Goal: Browse casually: Explore the website without a specific task or goal

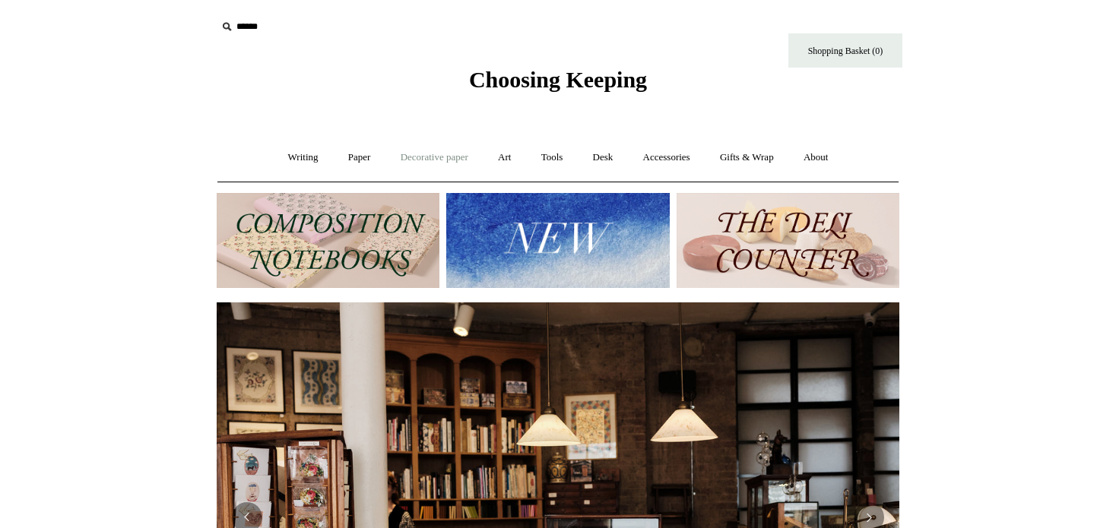
click at [409, 155] on link "Decorative paper +" at bounding box center [434, 158] width 95 height 40
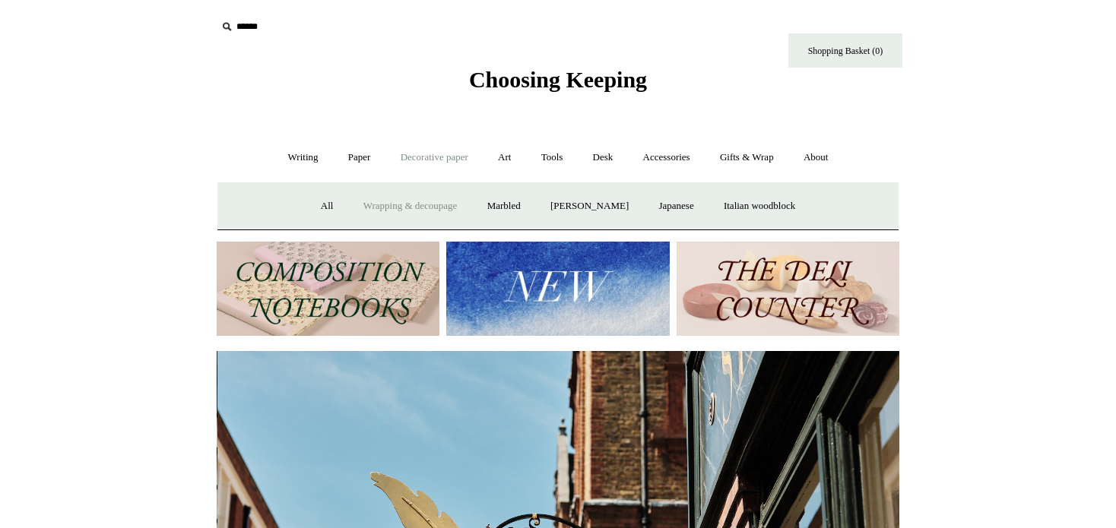
scroll to position [0, 683]
click at [445, 201] on link "Wrapping & decoupage" at bounding box center [411, 206] width 122 height 40
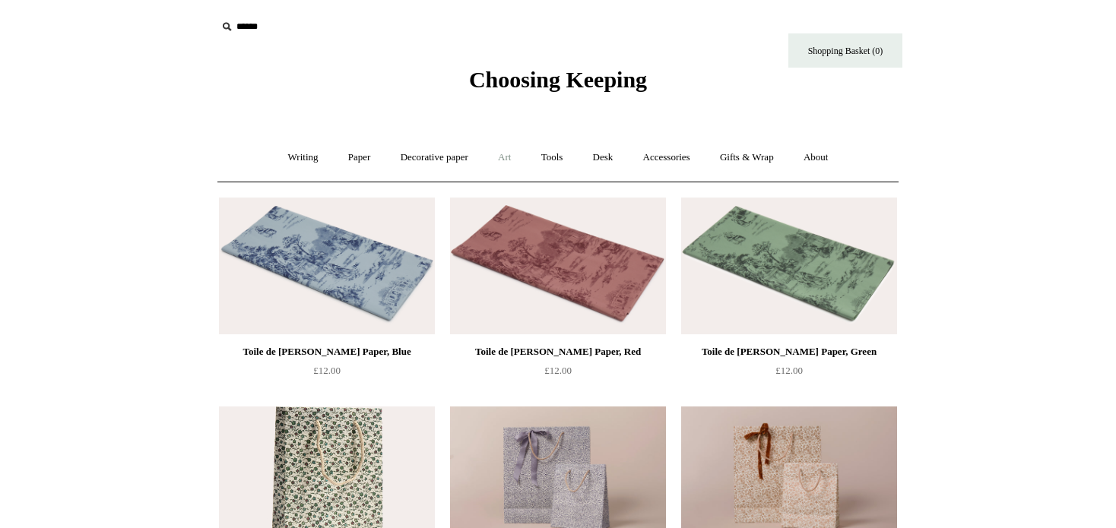
click at [502, 156] on link "Art +" at bounding box center [504, 158] width 40 height 40
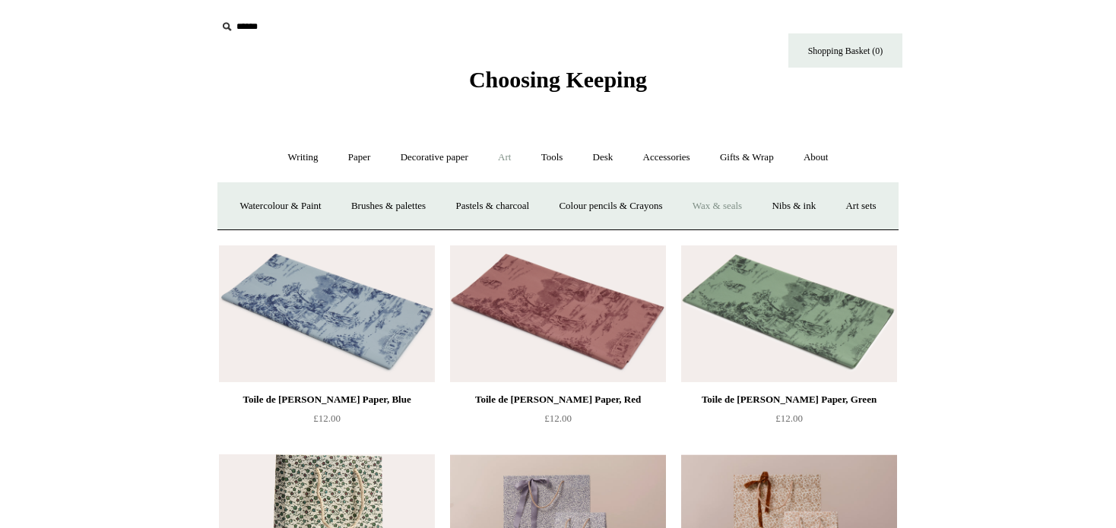
click at [756, 208] on link "Wax & seals" at bounding box center [717, 206] width 77 height 40
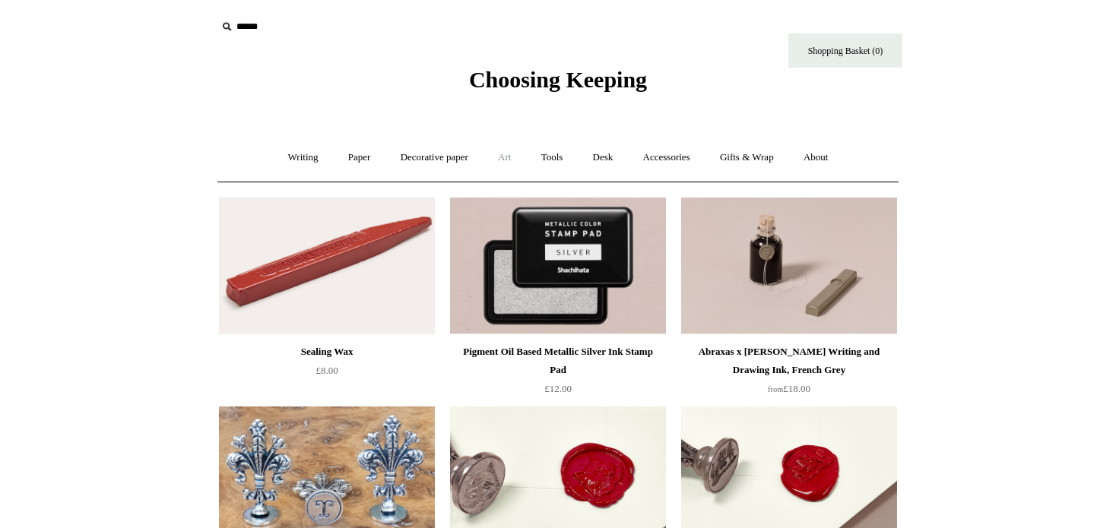
click at [501, 158] on link "Art +" at bounding box center [504, 158] width 40 height 40
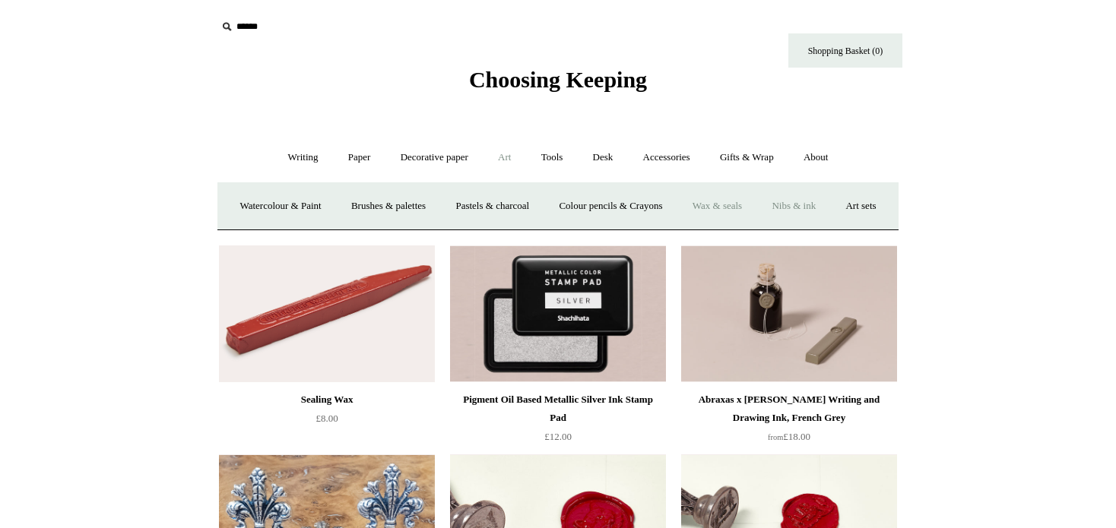
click at [829, 204] on link "Nibs & ink" at bounding box center [793, 206] width 71 height 40
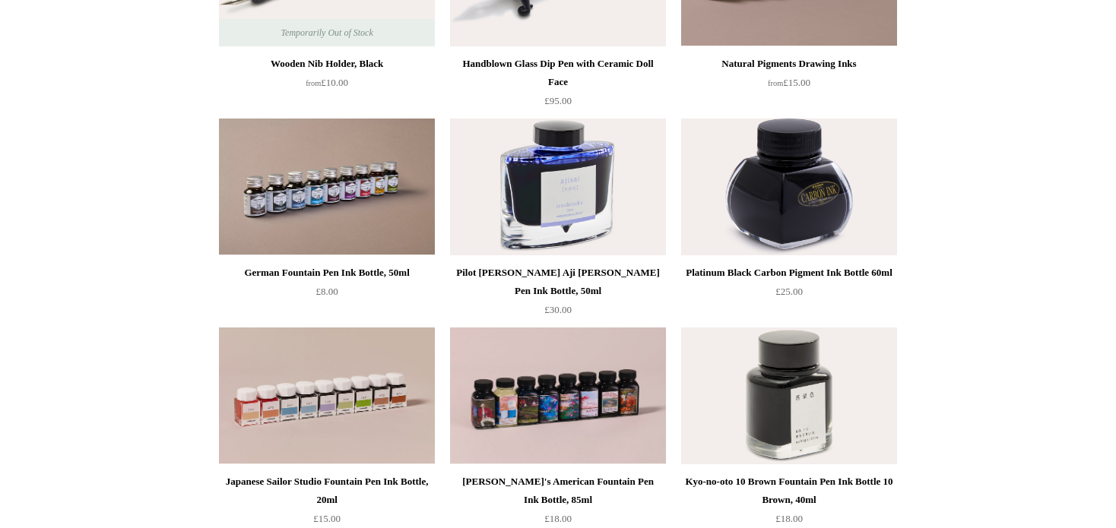
scroll to position [380, 0]
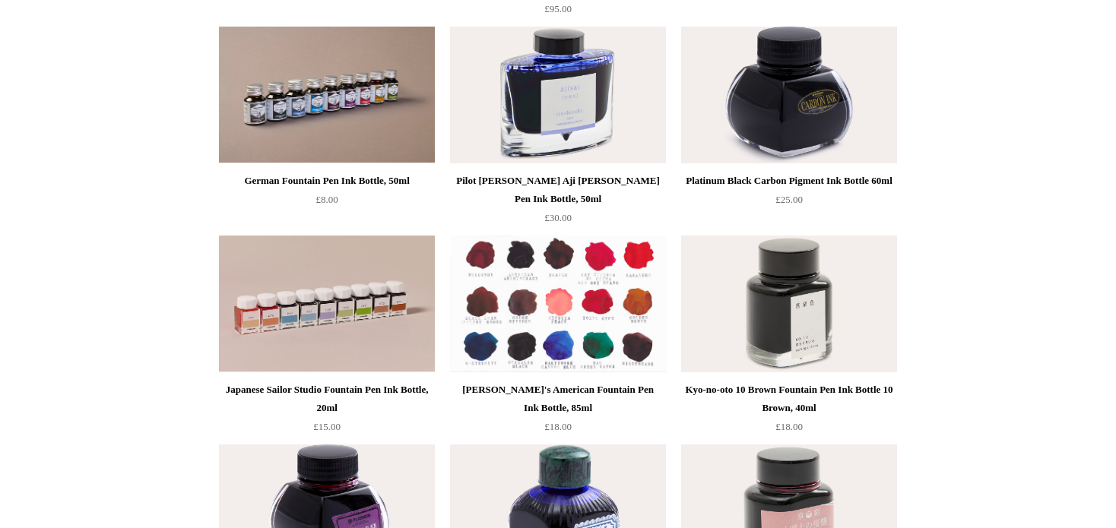
click at [567, 319] on img at bounding box center [558, 304] width 216 height 137
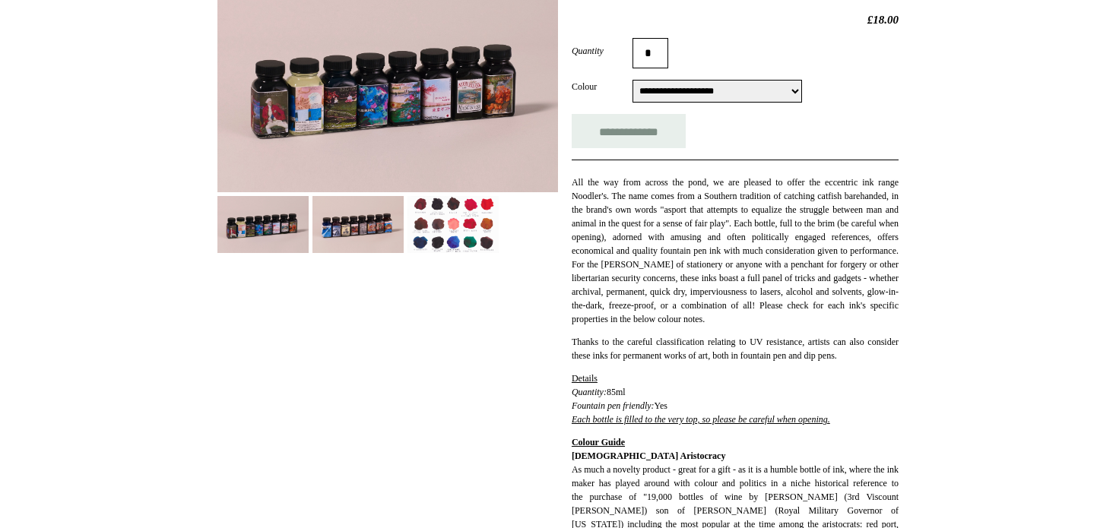
scroll to position [228, 0]
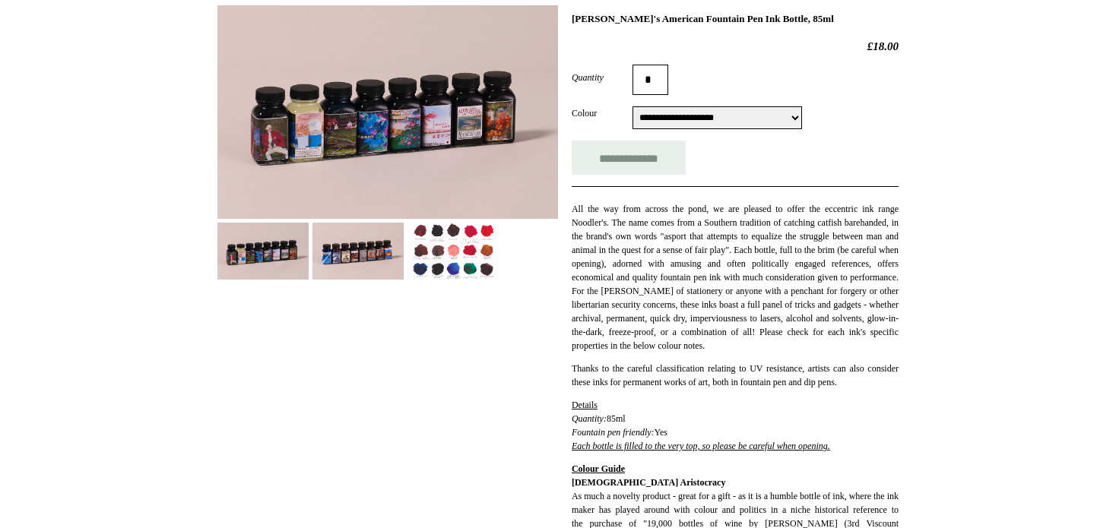
click at [362, 249] on img at bounding box center [357, 251] width 91 height 57
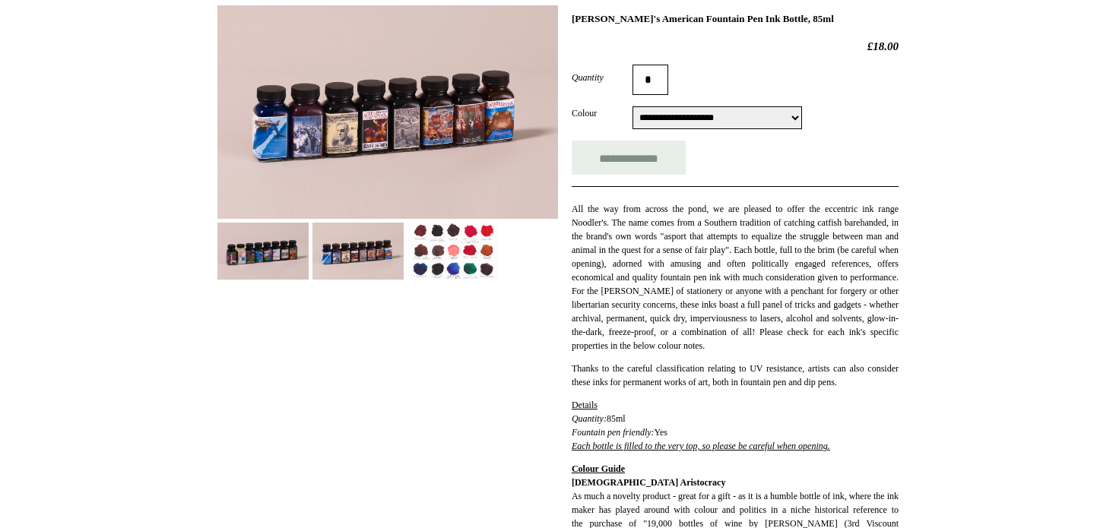
click at [248, 246] on img at bounding box center [262, 251] width 91 height 57
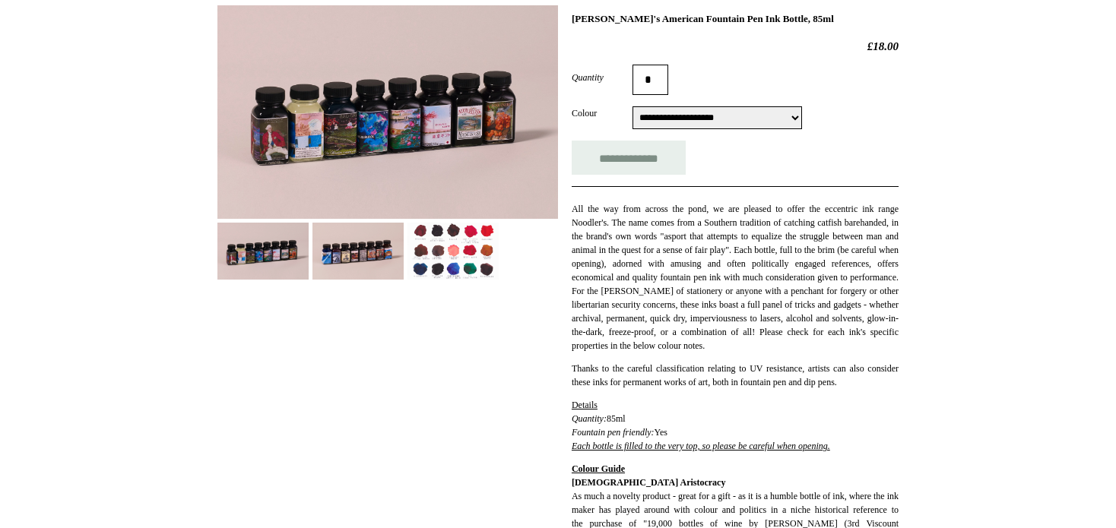
click at [260, 146] on img at bounding box center [387, 112] width 341 height 214
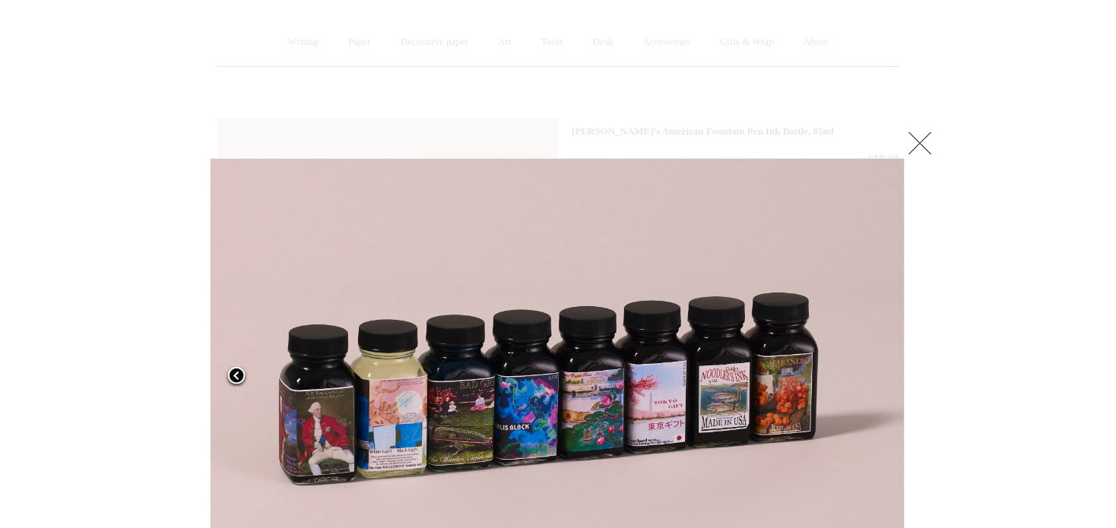
scroll to position [304, 0]
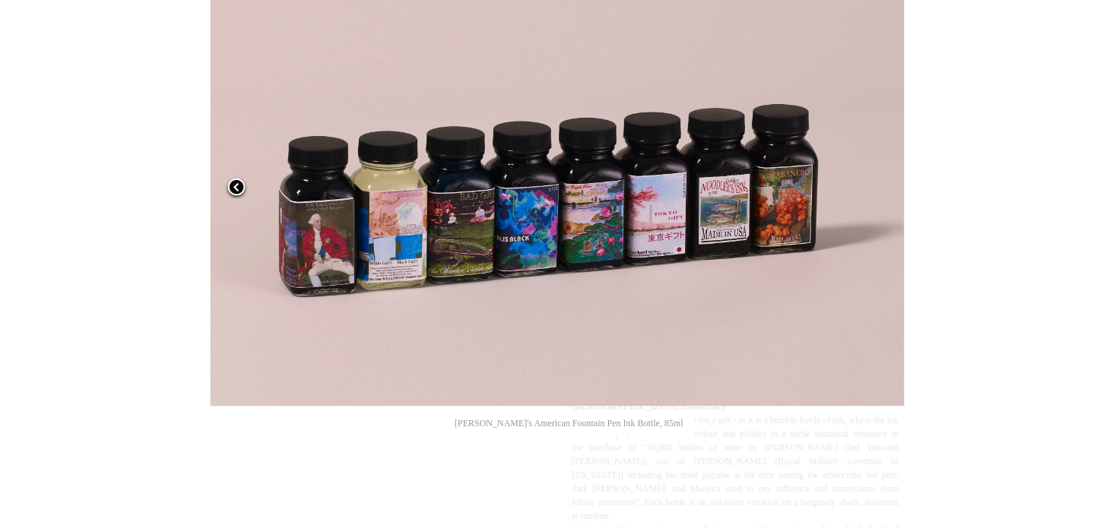
click at [309, 217] on link at bounding box center [331, 188] width 243 height 437
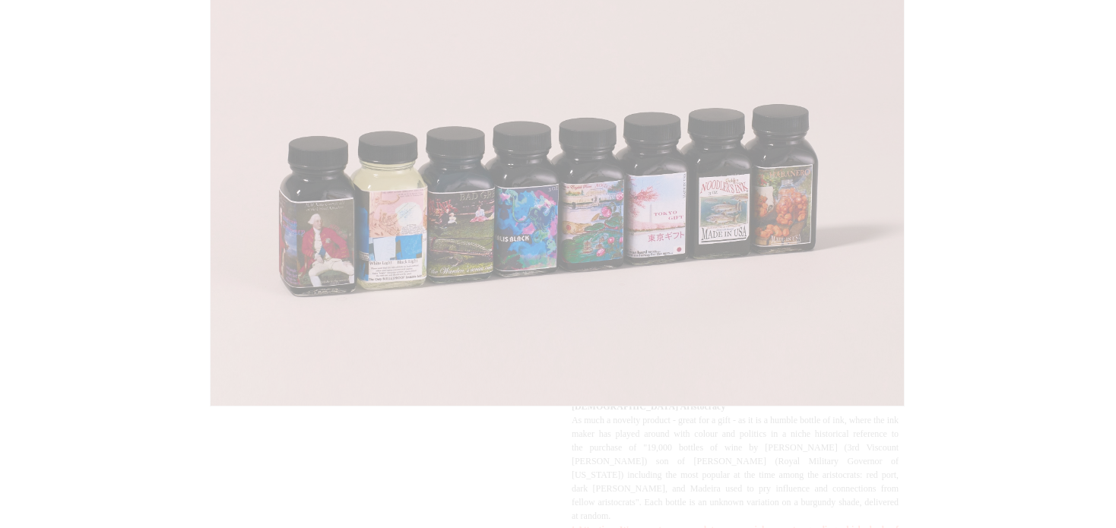
click at [309, 217] on img at bounding box center [557, 188] width 693 height 436
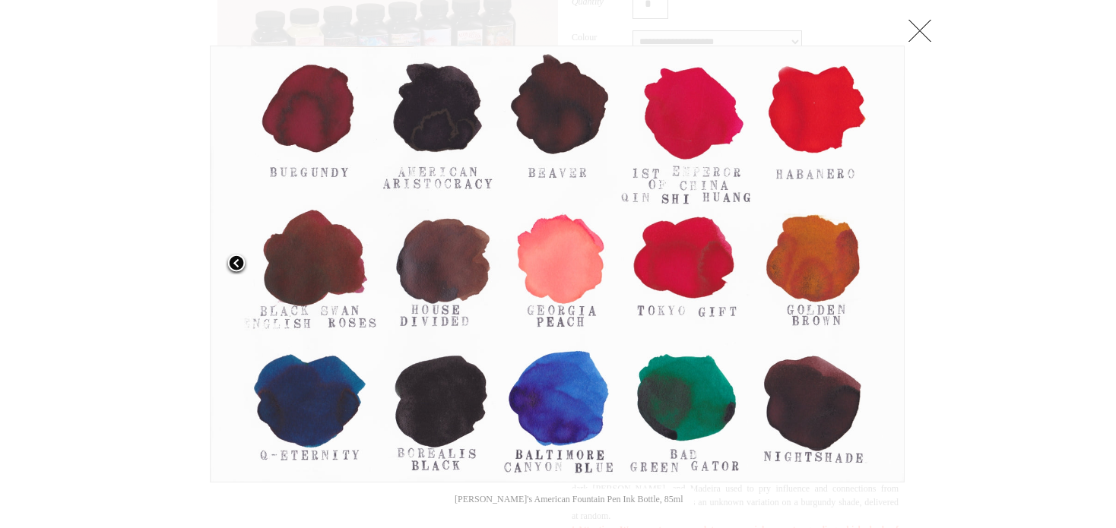
click at [226, 264] on span at bounding box center [236, 264] width 23 height 23
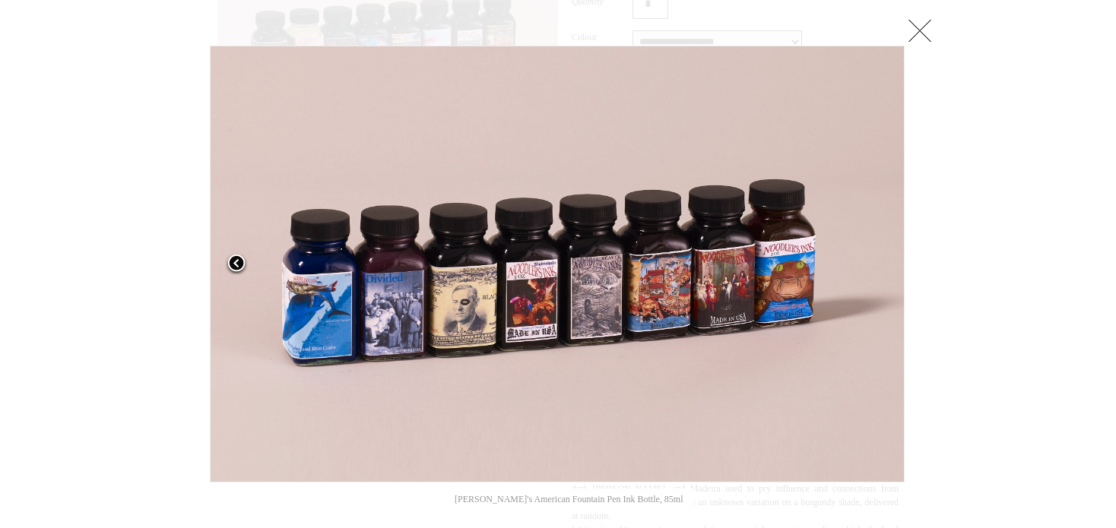
click at [233, 264] on span at bounding box center [236, 264] width 23 height 23
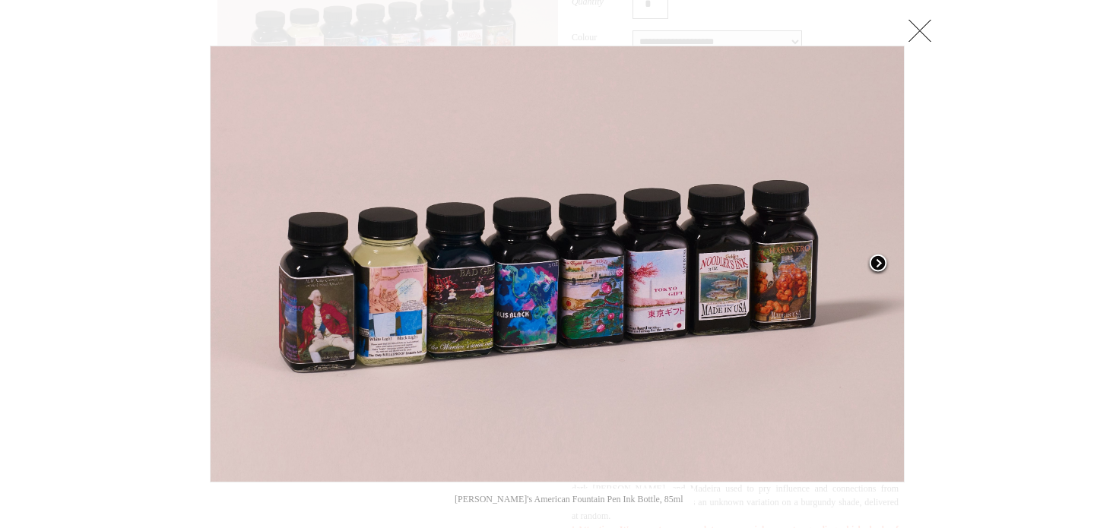
click at [876, 258] on span at bounding box center [878, 264] width 23 height 23
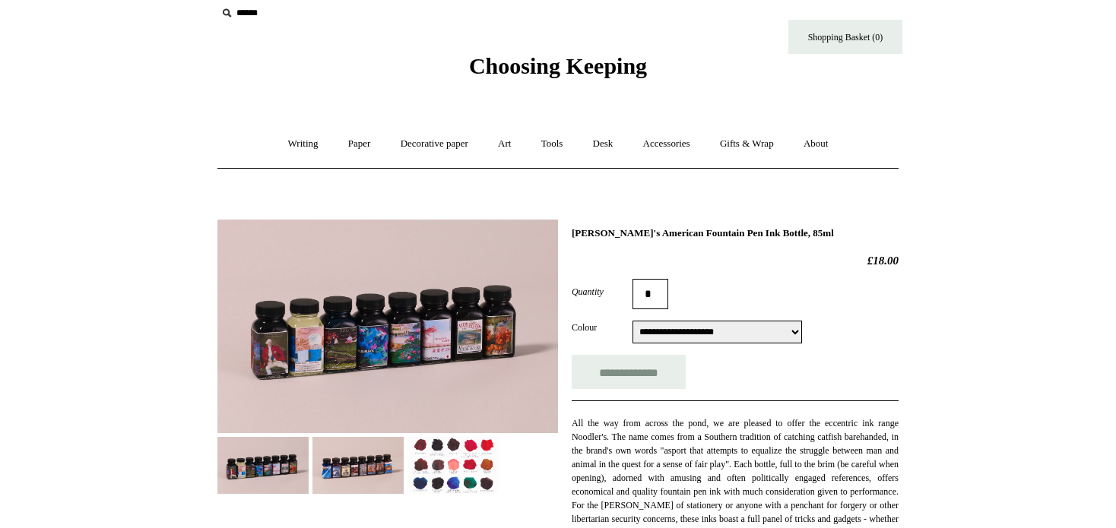
scroll to position [0, 0]
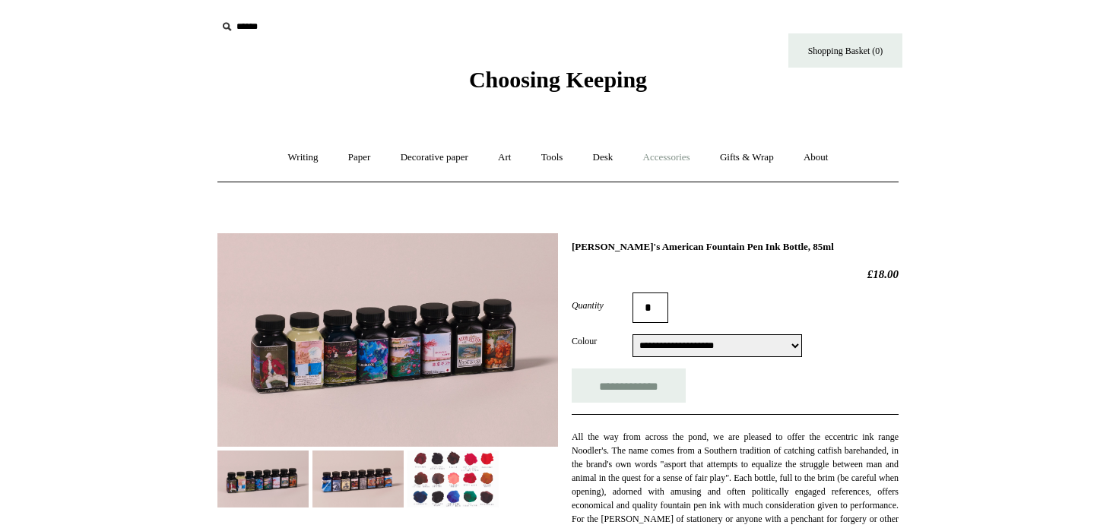
click at [665, 159] on link "Accessories +" at bounding box center [666, 158] width 74 height 40
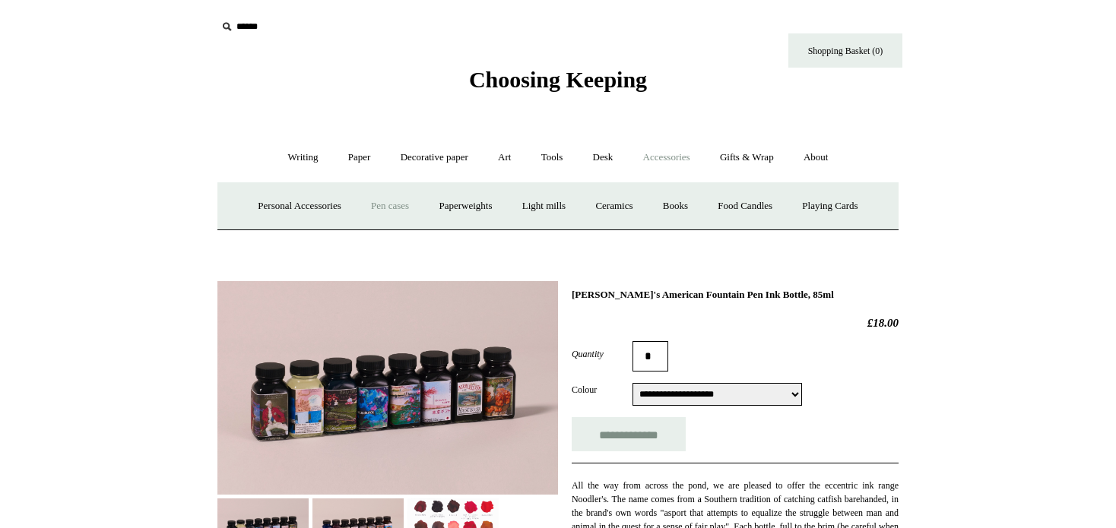
click at [401, 204] on link "Pen cases" at bounding box center [389, 206] width 65 height 40
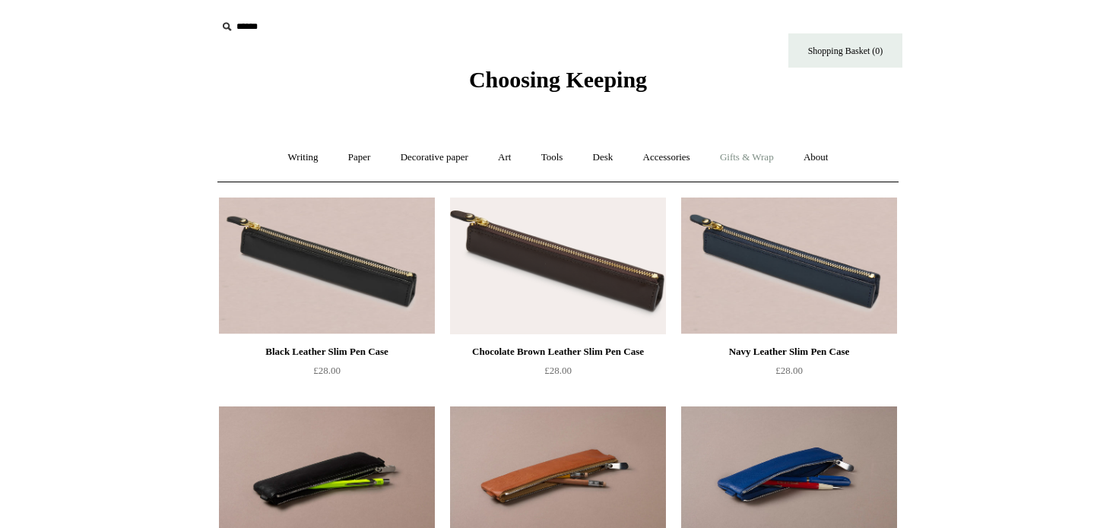
click at [760, 161] on link "Gifts & Wrap +" at bounding box center [746, 158] width 81 height 40
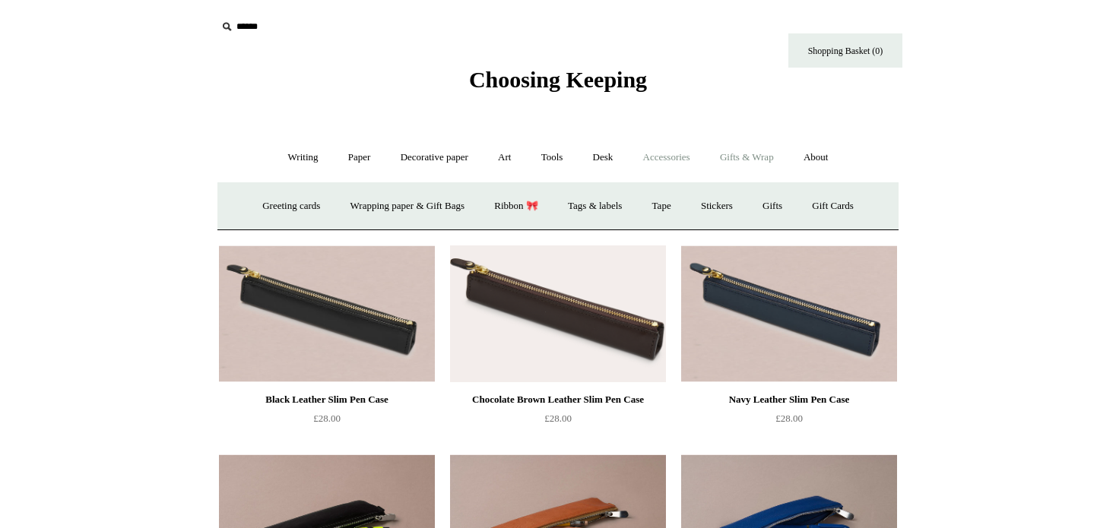
click at [664, 158] on link "Accessories +" at bounding box center [666, 158] width 74 height 40
click at [545, 199] on link "Light mills" at bounding box center [544, 206] width 71 height 40
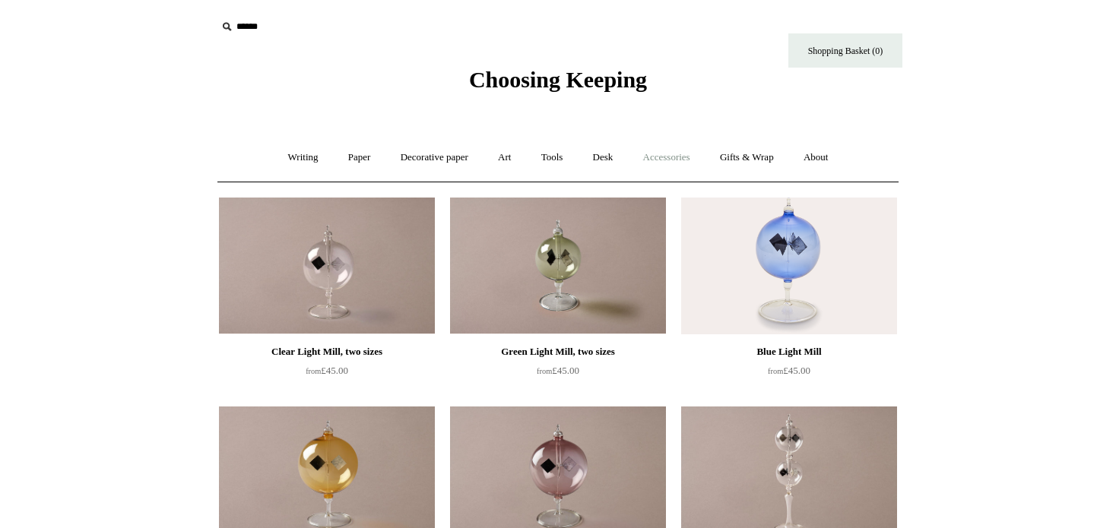
click at [680, 158] on link "Accessories +" at bounding box center [666, 158] width 74 height 40
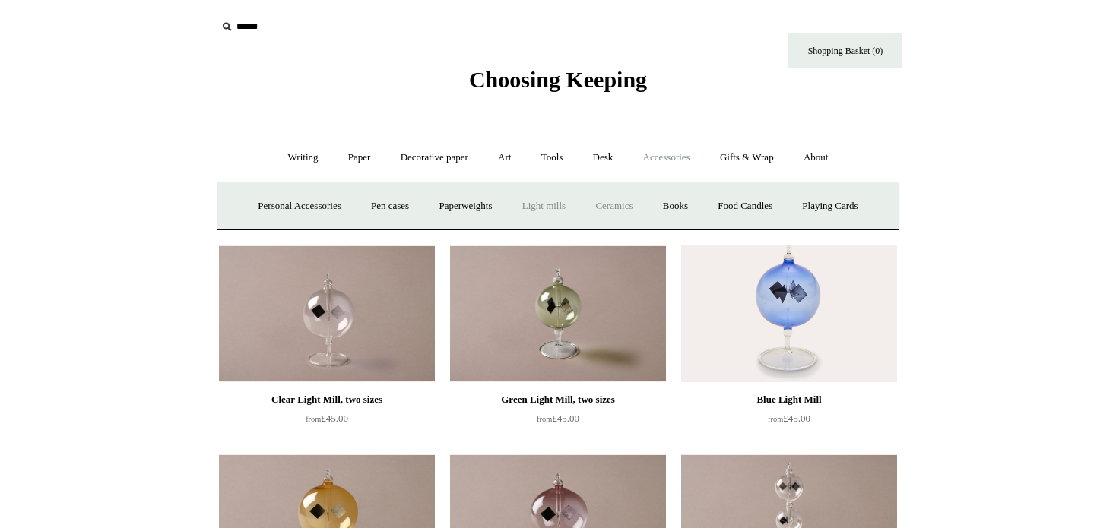
click at [635, 204] on link "Ceramics +" at bounding box center [614, 206] width 65 height 40
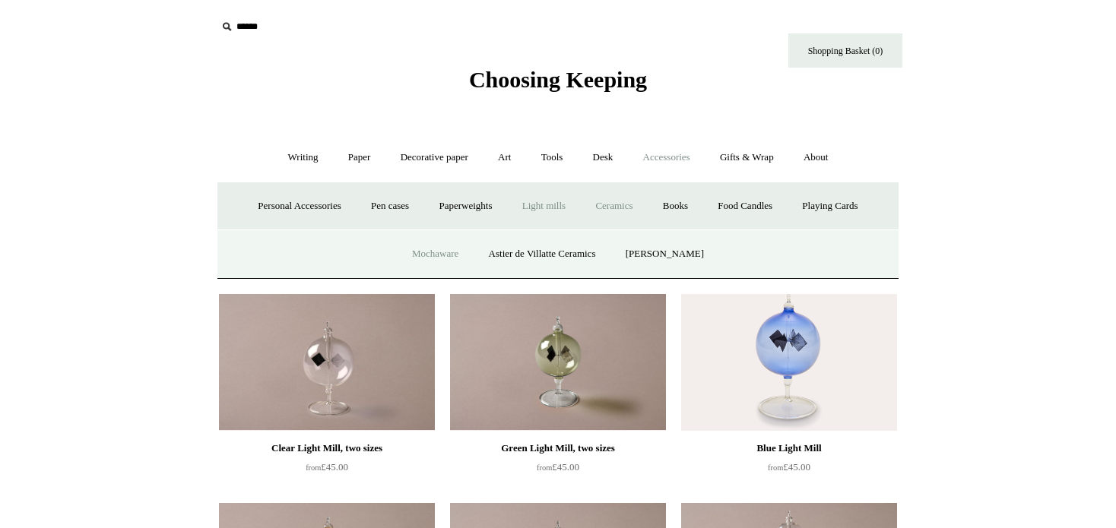
click at [428, 249] on link "Mochaware" at bounding box center [435, 254] width 74 height 40
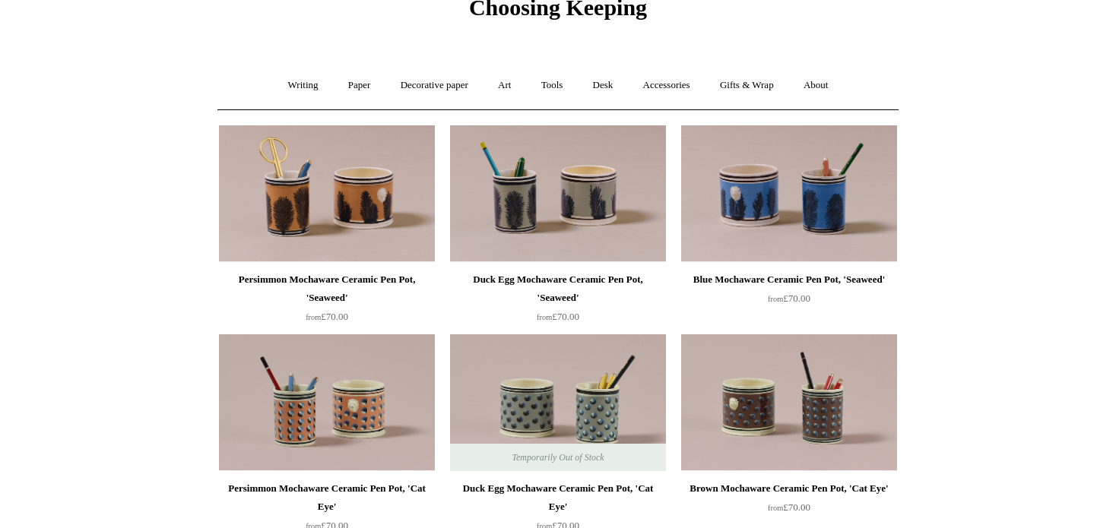
scroll to position [76, 0]
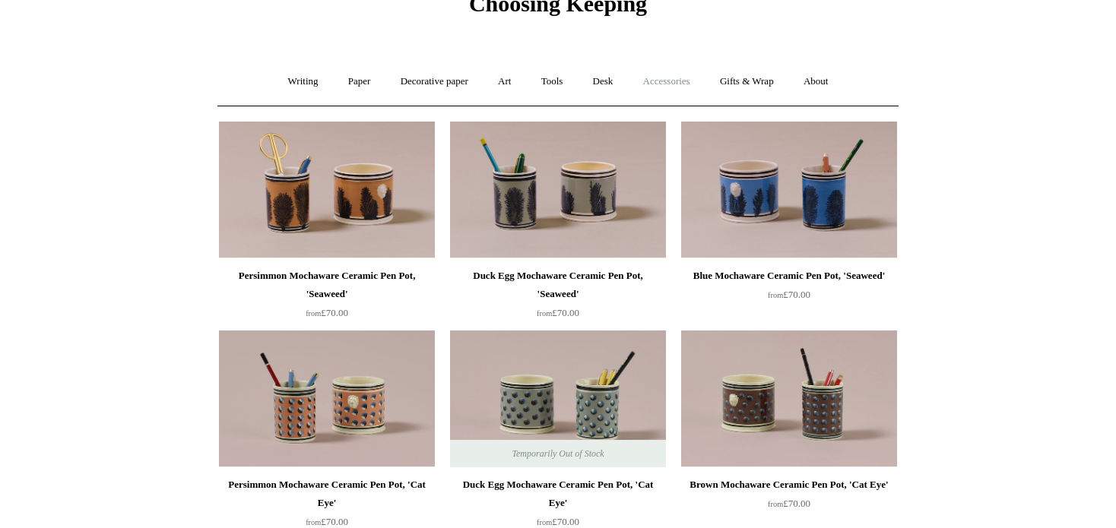
click at [684, 82] on link "Accessories +" at bounding box center [666, 82] width 74 height 40
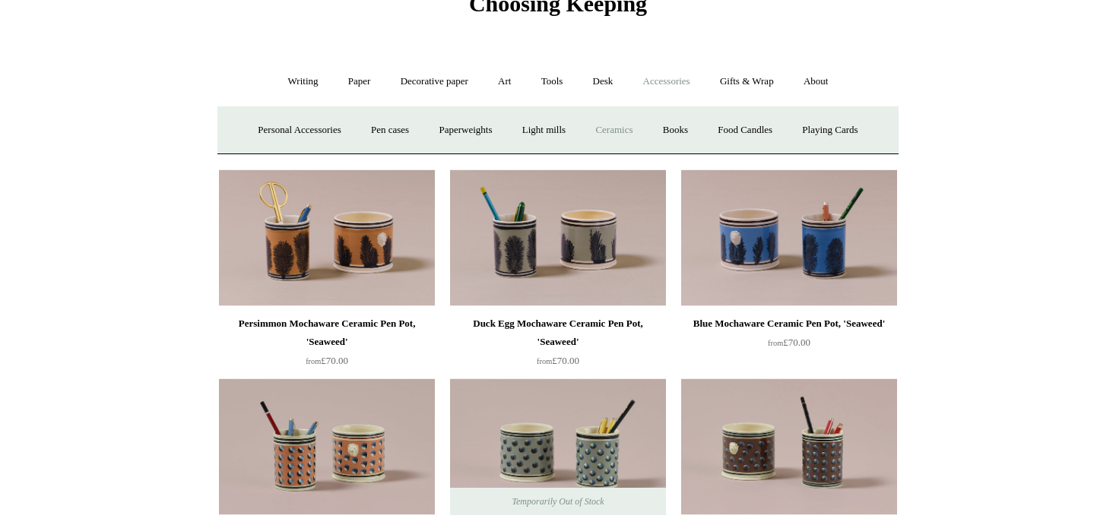
click at [620, 129] on link "Ceramics +" at bounding box center [614, 130] width 65 height 40
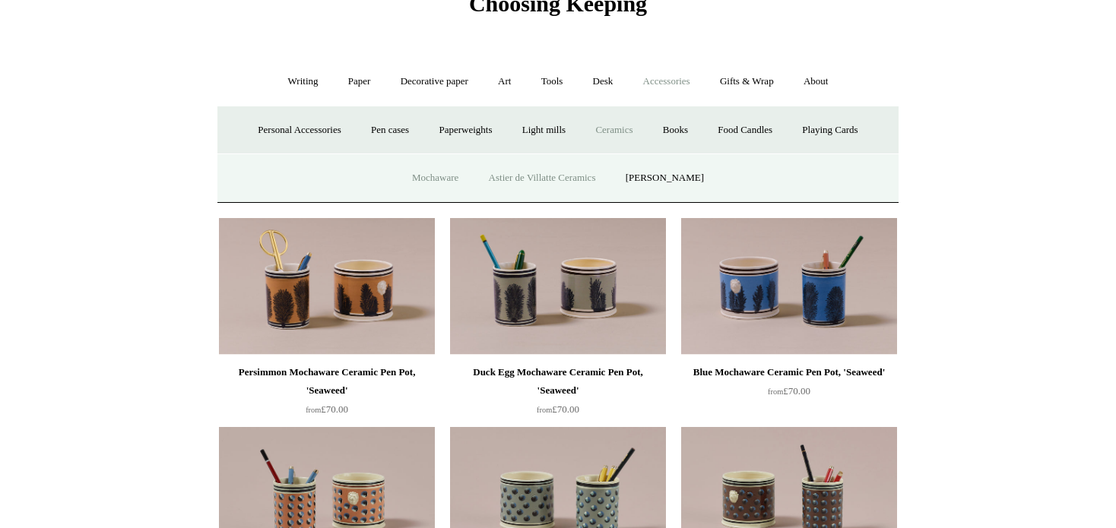
click at [550, 182] on link "Astier de Villatte Ceramics" at bounding box center [542, 178] width 135 height 40
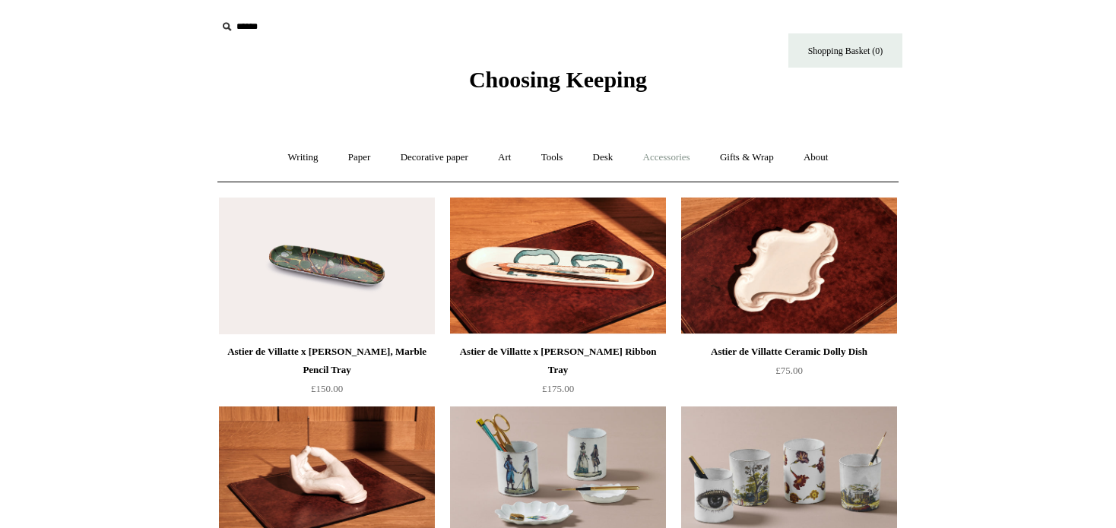
click at [680, 158] on link "Accessories +" at bounding box center [666, 158] width 74 height 40
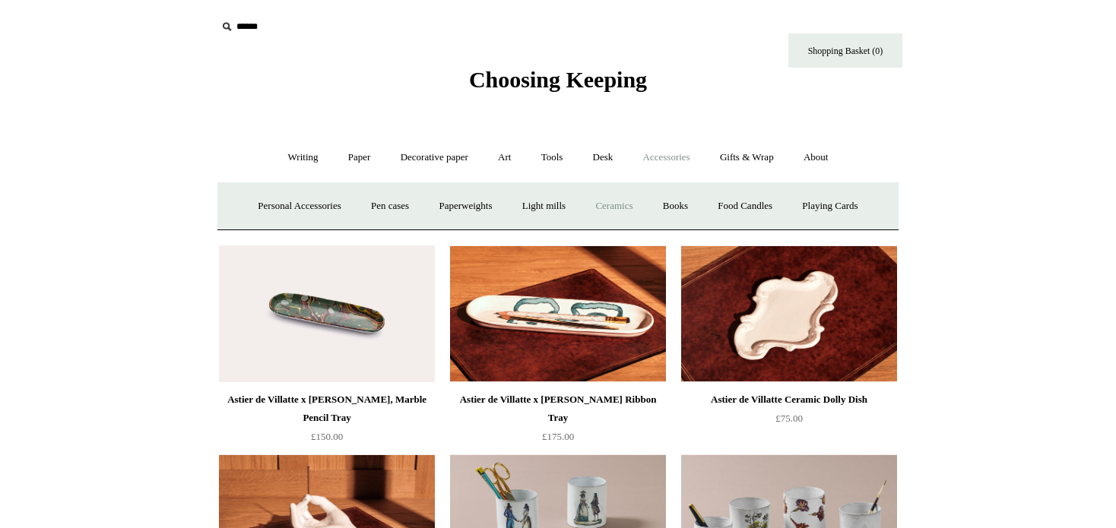
click at [632, 210] on link "Ceramics +" at bounding box center [614, 206] width 65 height 40
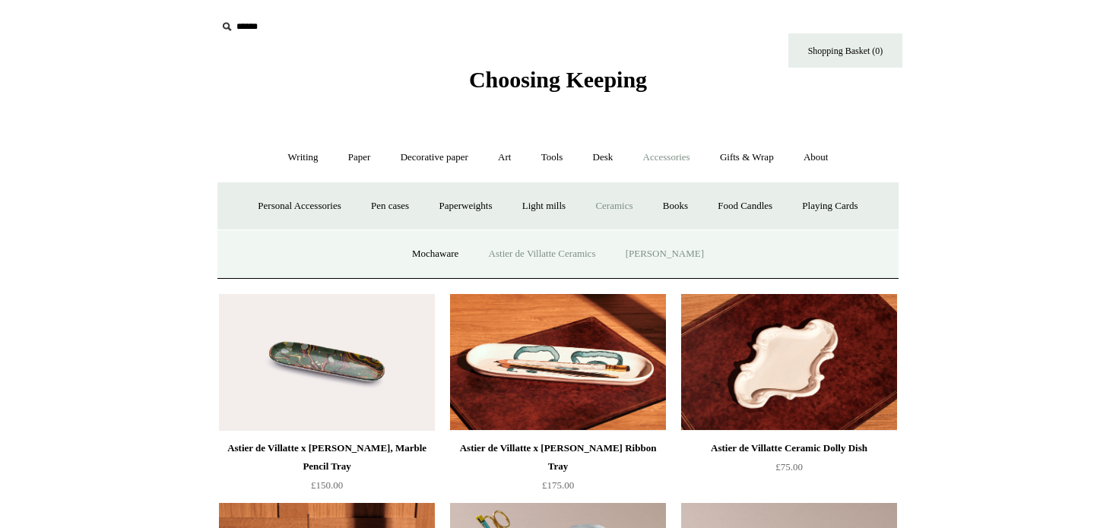
click at [668, 254] on link "[PERSON_NAME]" at bounding box center [665, 254] width 106 height 40
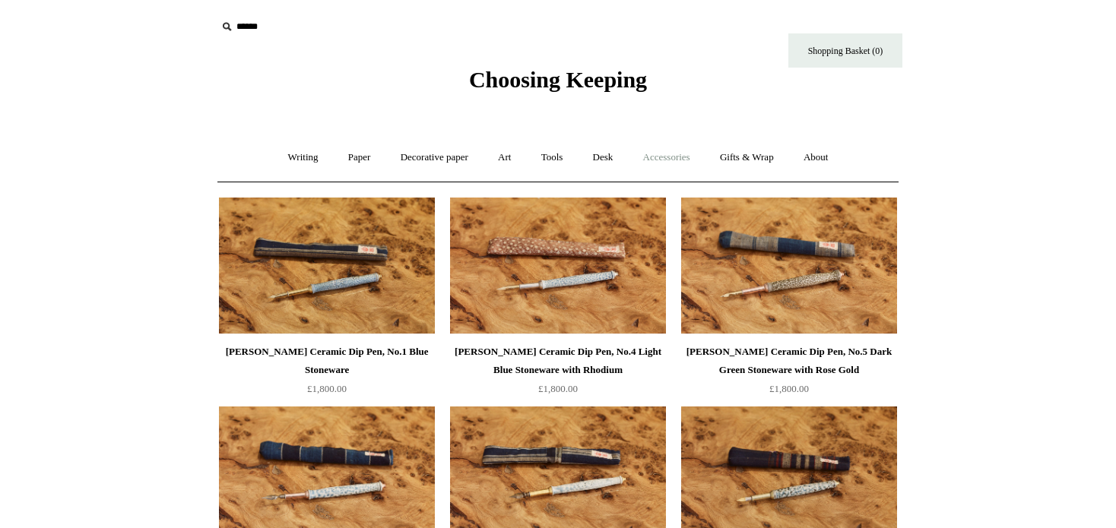
click at [704, 158] on link "Accessories +" at bounding box center [666, 158] width 74 height 40
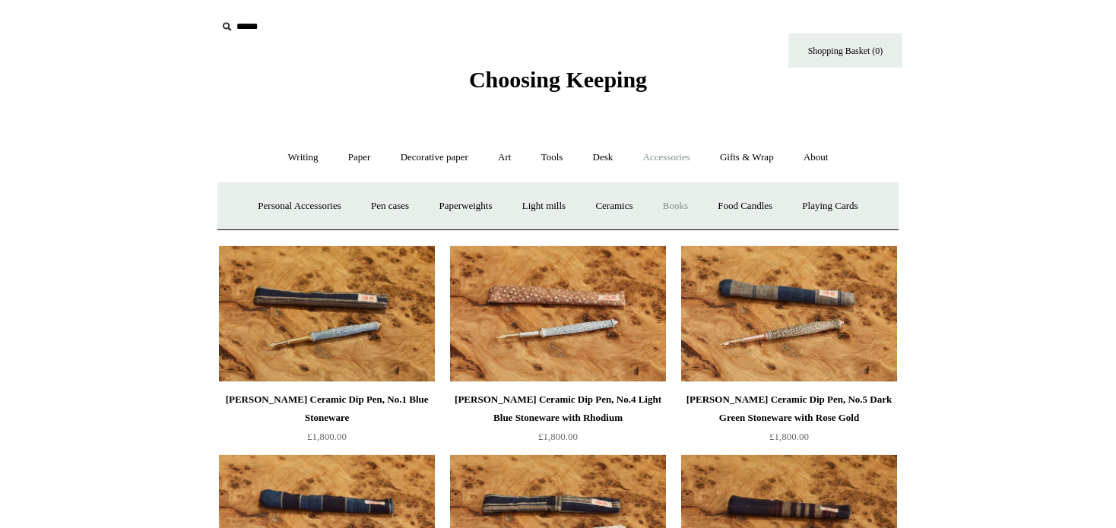
click at [679, 203] on link "Books" at bounding box center [675, 206] width 52 height 40
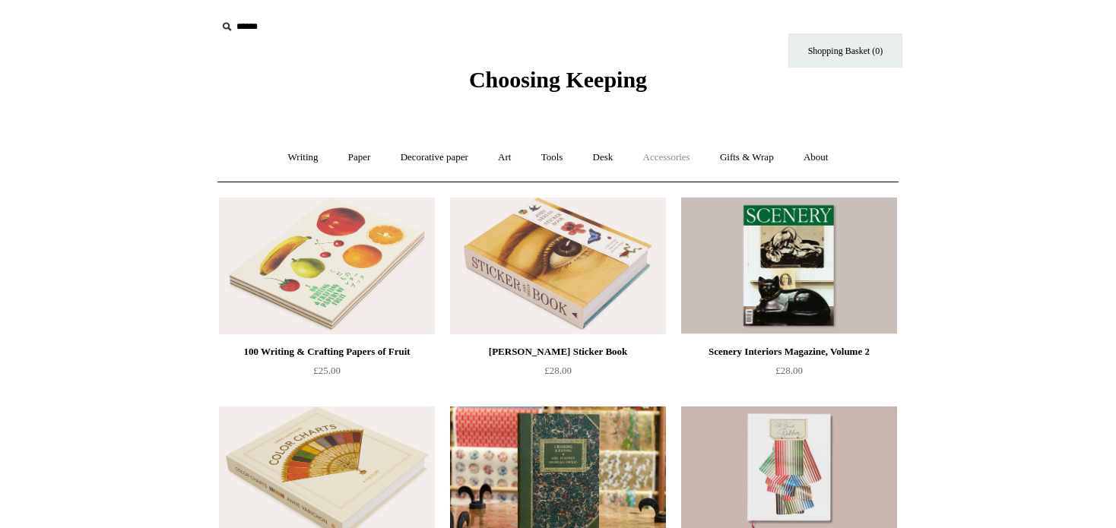
click at [680, 154] on link "Accessories +" at bounding box center [666, 158] width 74 height 40
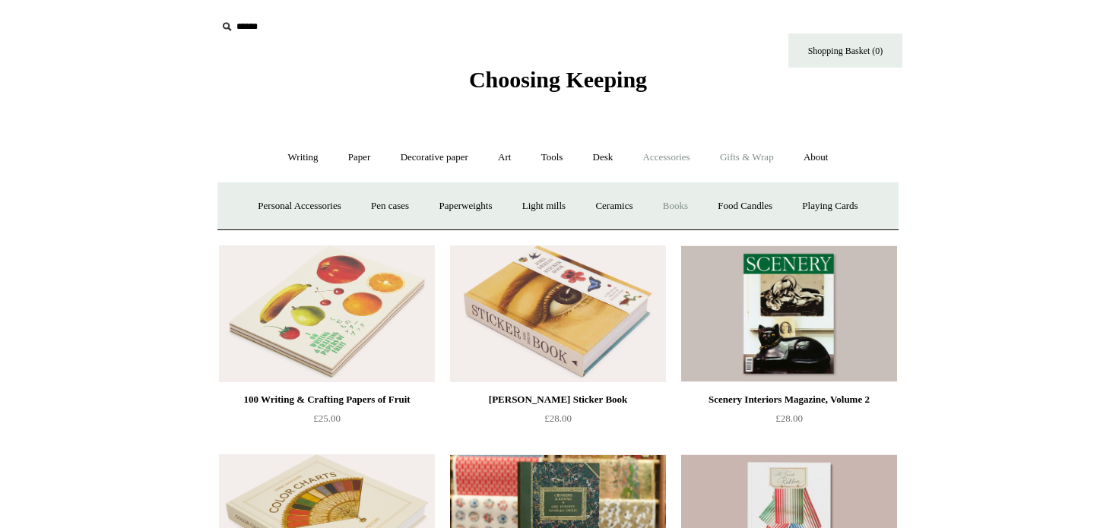
click at [762, 161] on link "Gifts & Wrap +" at bounding box center [746, 158] width 81 height 40
click at [626, 199] on link "Tags & labels" at bounding box center [594, 206] width 81 height 40
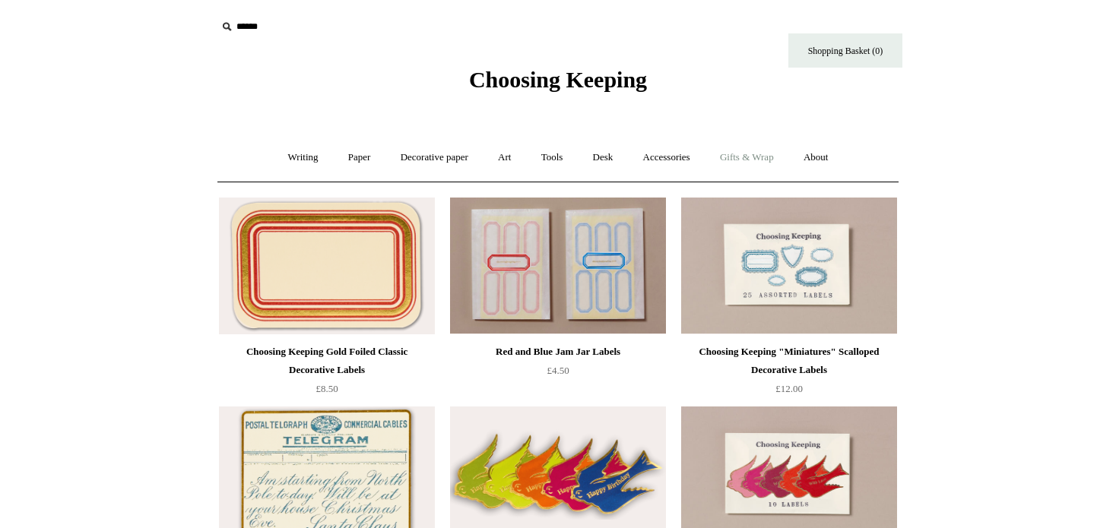
click at [769, 157] on link "Gifts & Wrap +" at bounding box center [746, 158] width 81 height 40
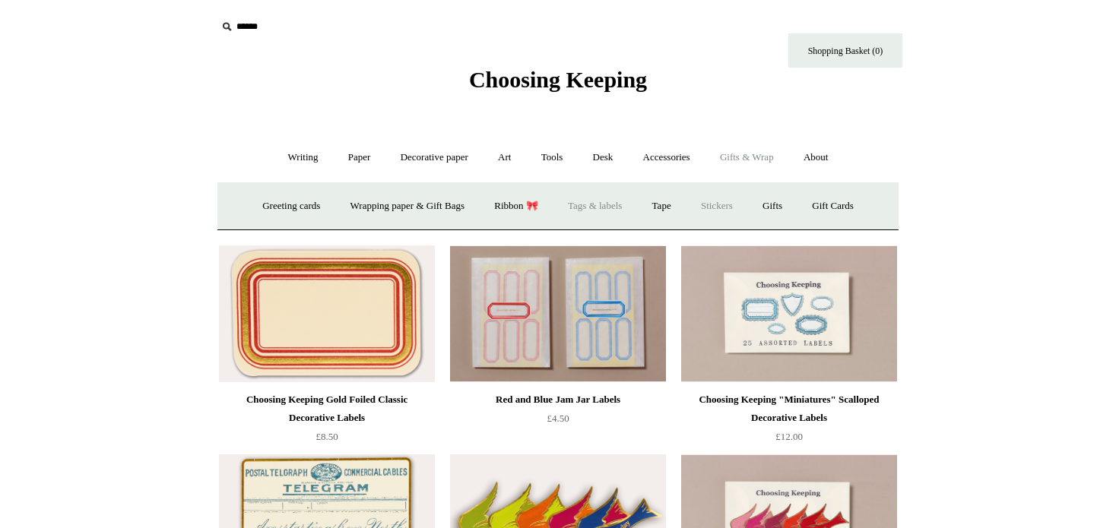
click at [737, 204] on link "Stickers" at bounding box center [716, 206] width 59 height 40
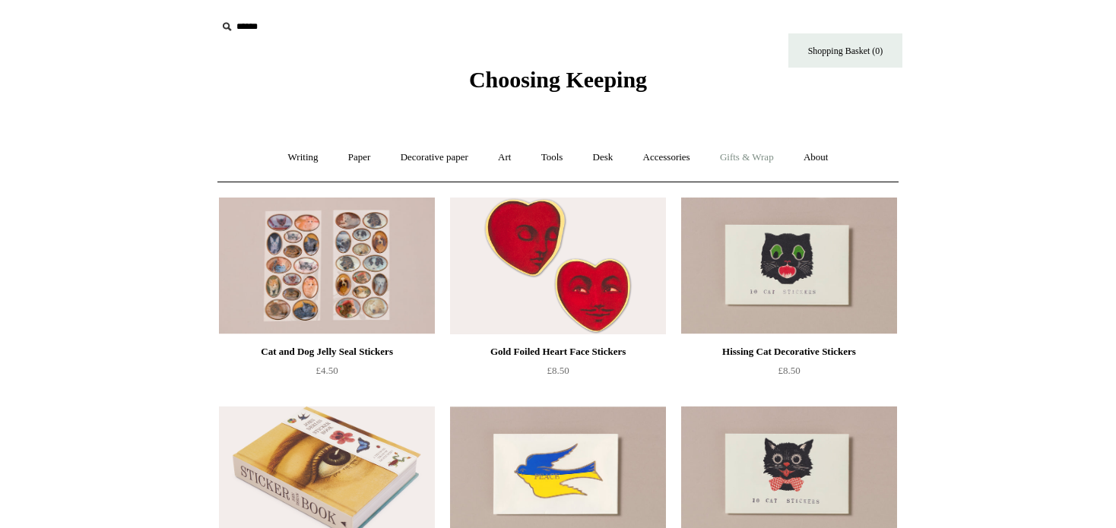
click at [787, 151] on link "Gifts & Wrap +" at bounding box center [746, 158] width 81 height 40
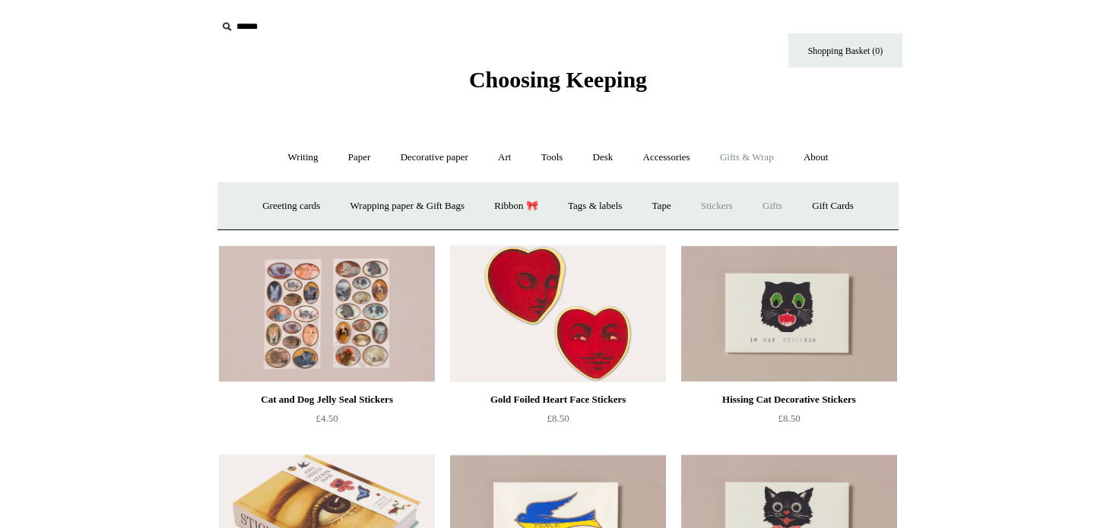
click at [788, 208] on link "Gifts +" at bounding box center [772, 206] width 47 height 40
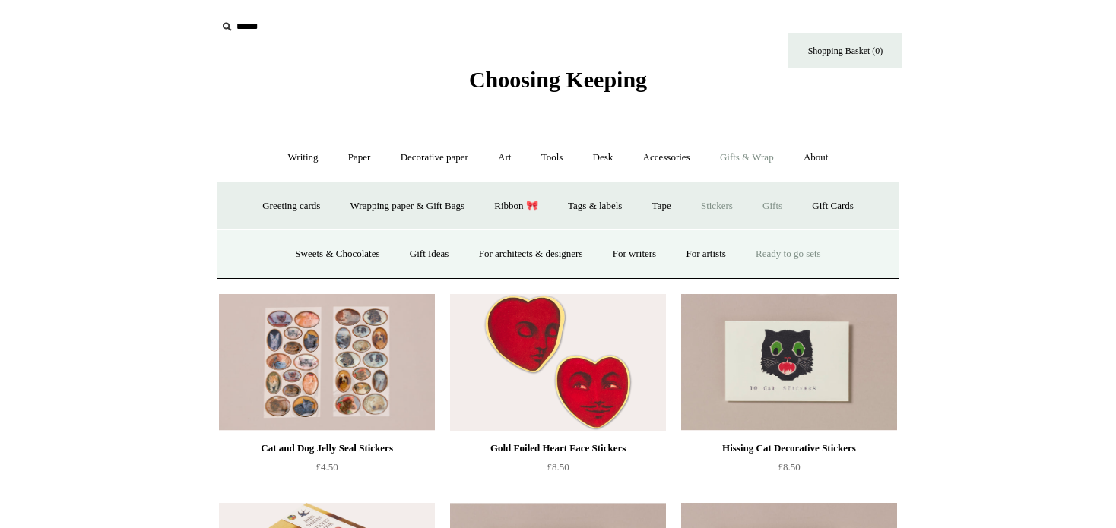
click at [806, 252] on link "Ready to go sets" at bounding box center [788, 254] width 93 height 40
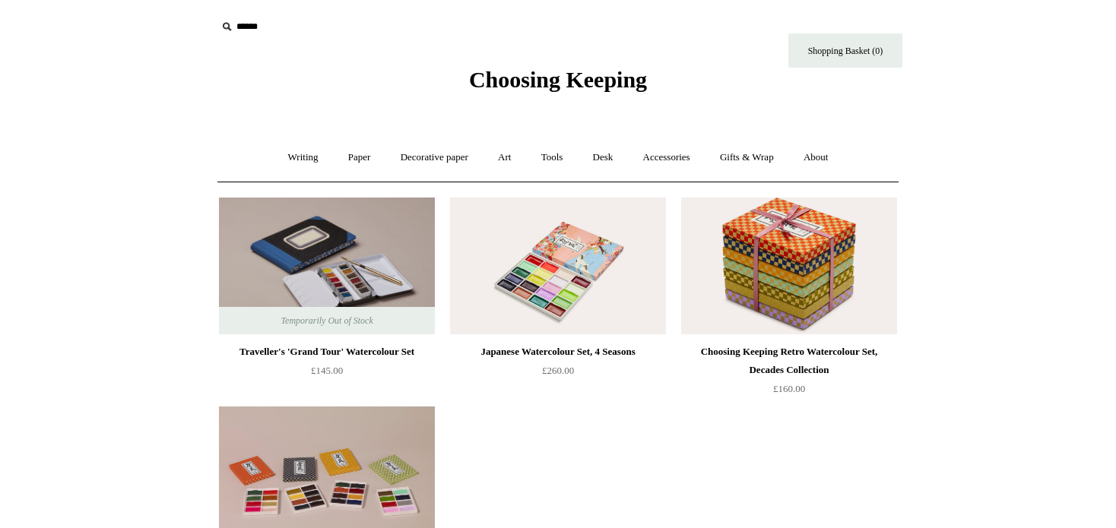
click at [553, 278] on img at bounding box center [558, 266] width 216 height 137
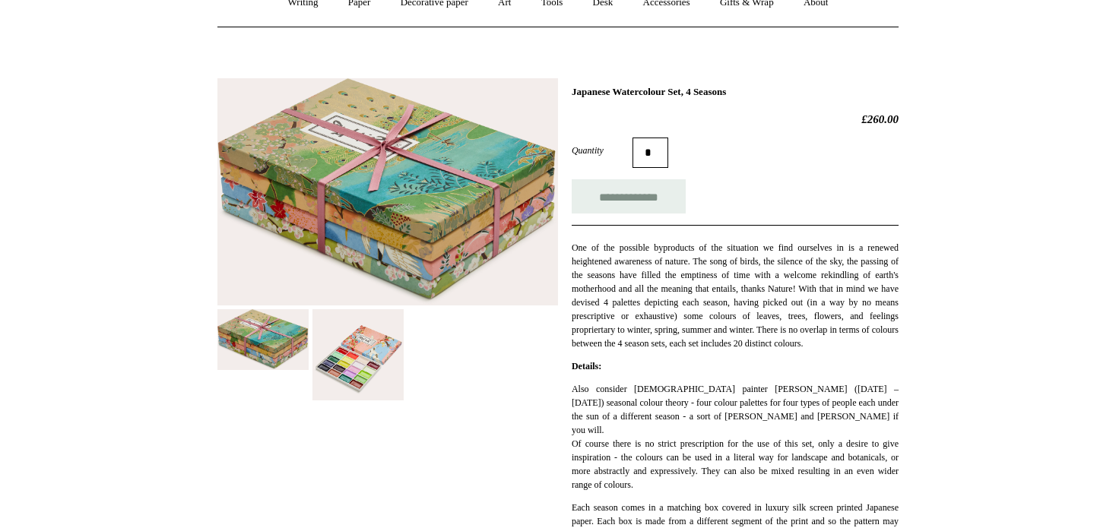
scroll to position [152, 0]
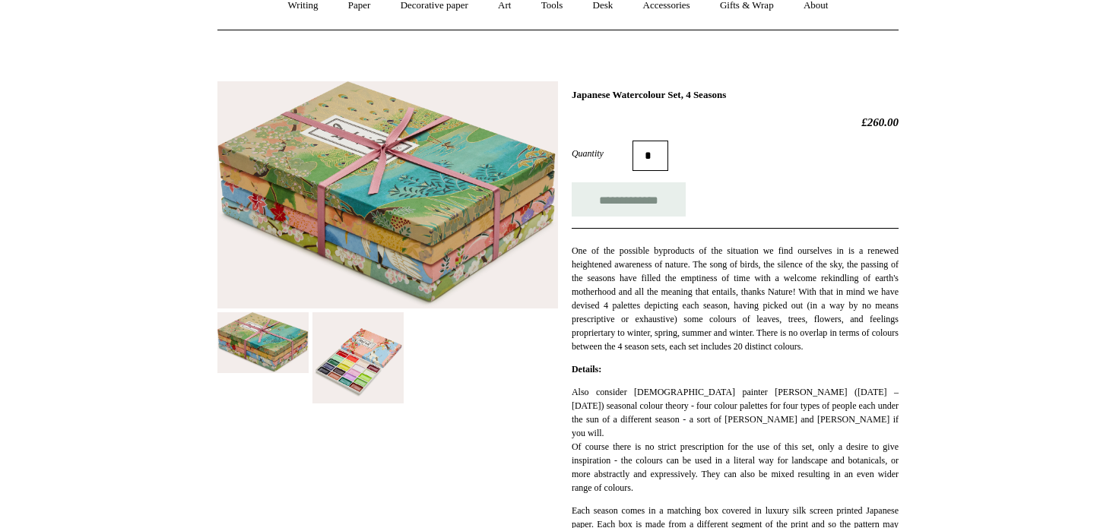
click at [360, 375] on img at bounding box center [357, 357] width 91 height 91
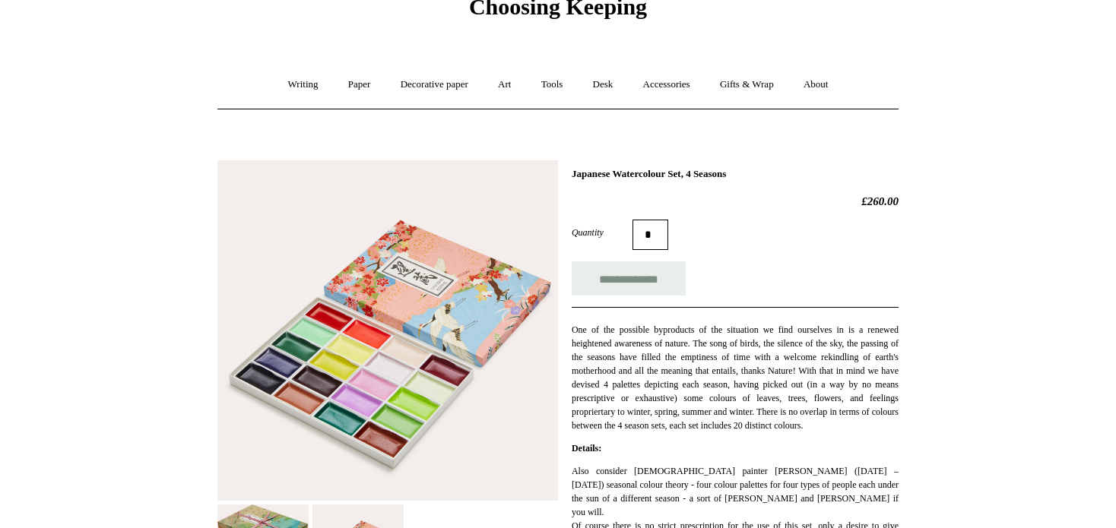
scroll to position [0, 0]
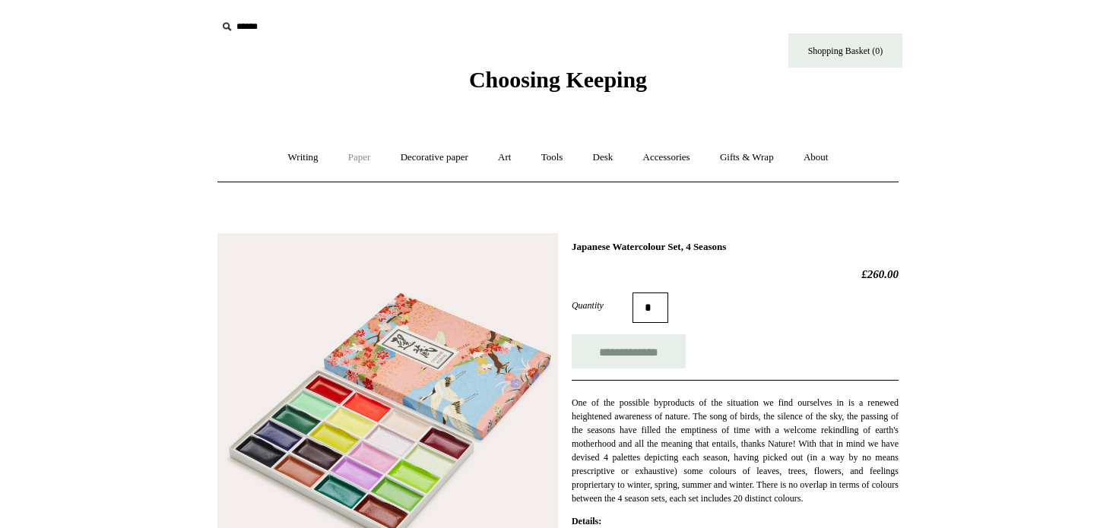
click at [357, 151] on link "Paper +" at bounding box center [359, 158] width 50 height 40
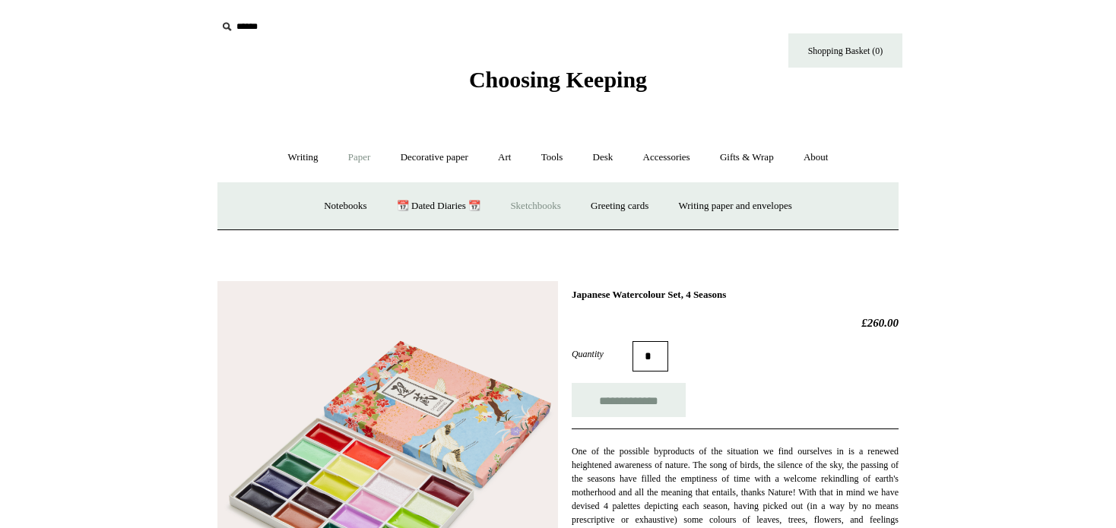
click at [536, 203] on link "Sketchbooks +" at bounding box center [535, 206] width 78 height 40
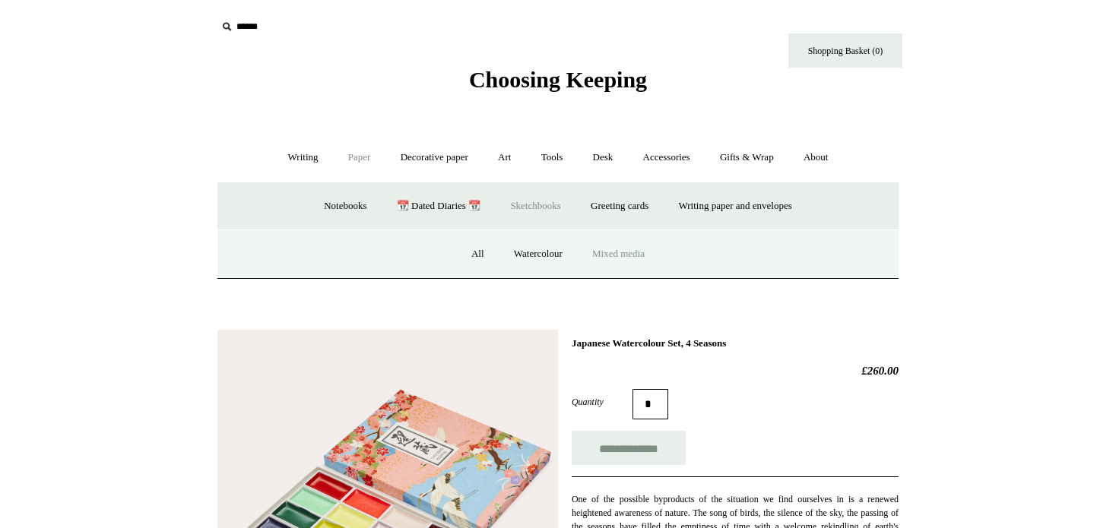
click at [613, 252] on link "Mixed media" at bounding box center [618, 254] width 80 height 40
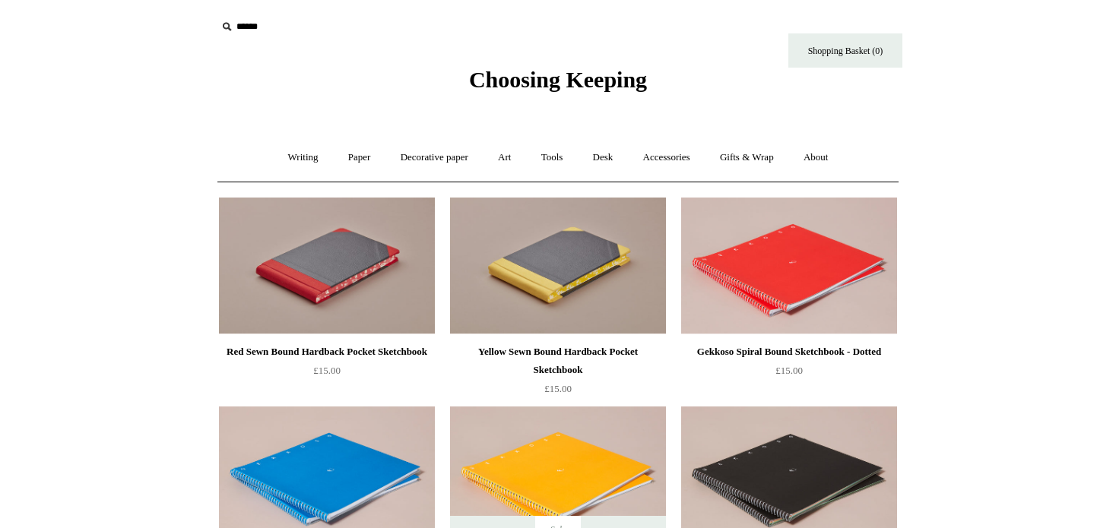
click at [578, 72] on span "Choosing Keeping" at bounding box center [558, 79] width 178 height 25
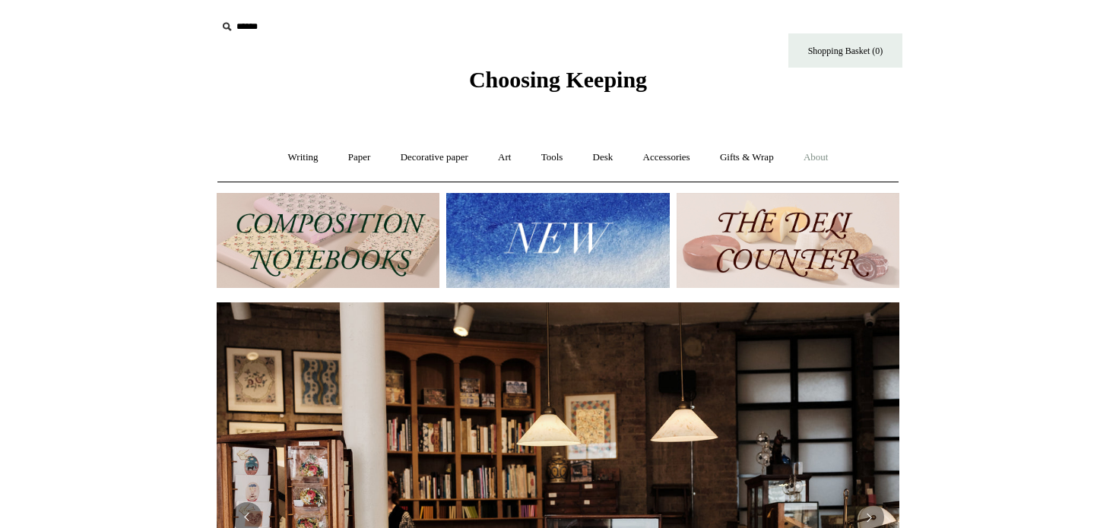
click at [835, 158] on link "About +" at bounding box center [816, 158] width 52 height 40
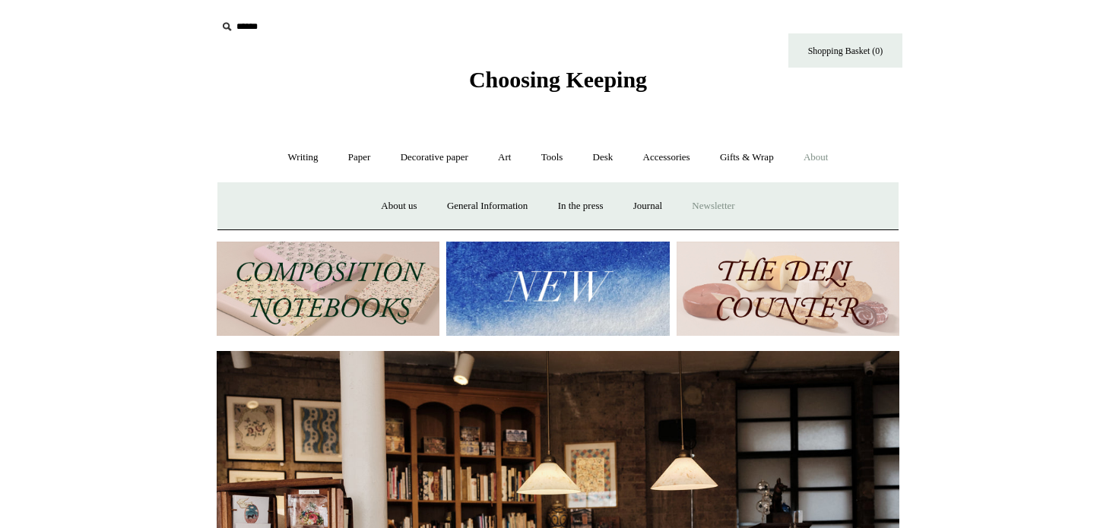
click at [729, 201] on a"] "Newsletter" at bounding box center [713, 206] width 70 height 40
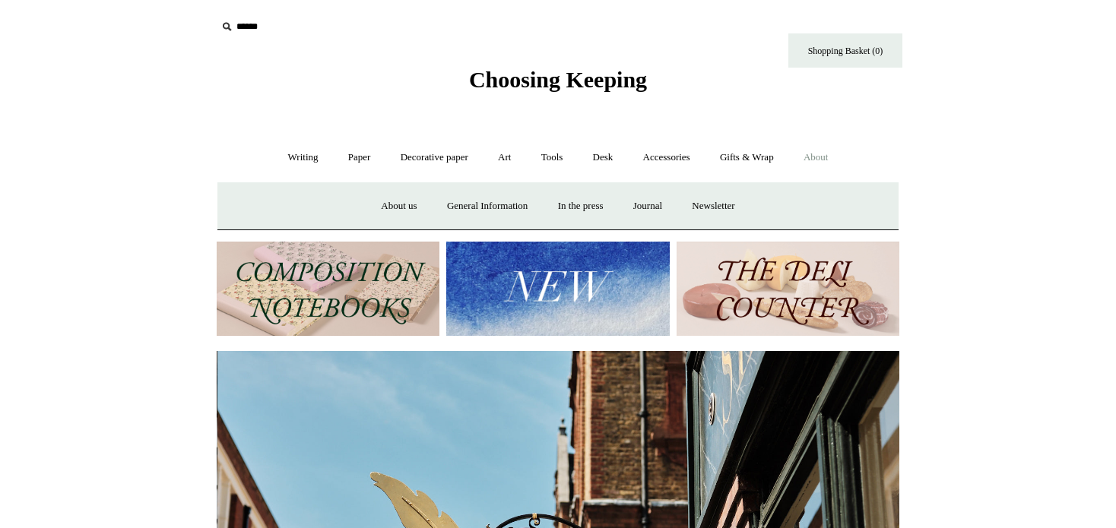
scroll to position [0, 683]
